Goal: Use online tool/utility: Utilize a website feature to perform a specific function

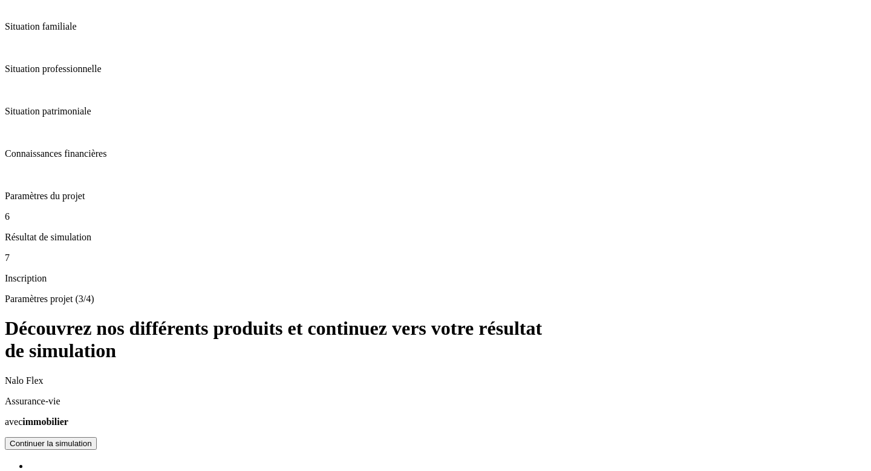
scroll to position [119, 0]
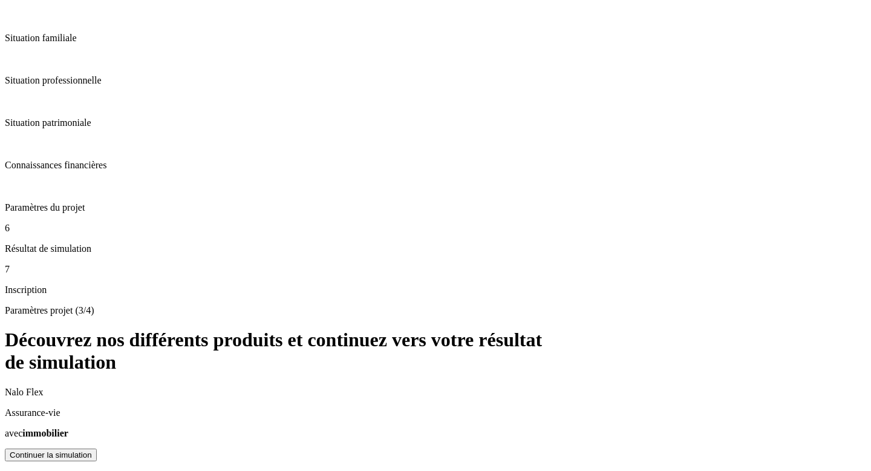
click at [92, 450] on div "Continuer la simulation" at bounding box center [51, 454] width 82 height 9
